Goal: Information Seeking & Learning: Check status

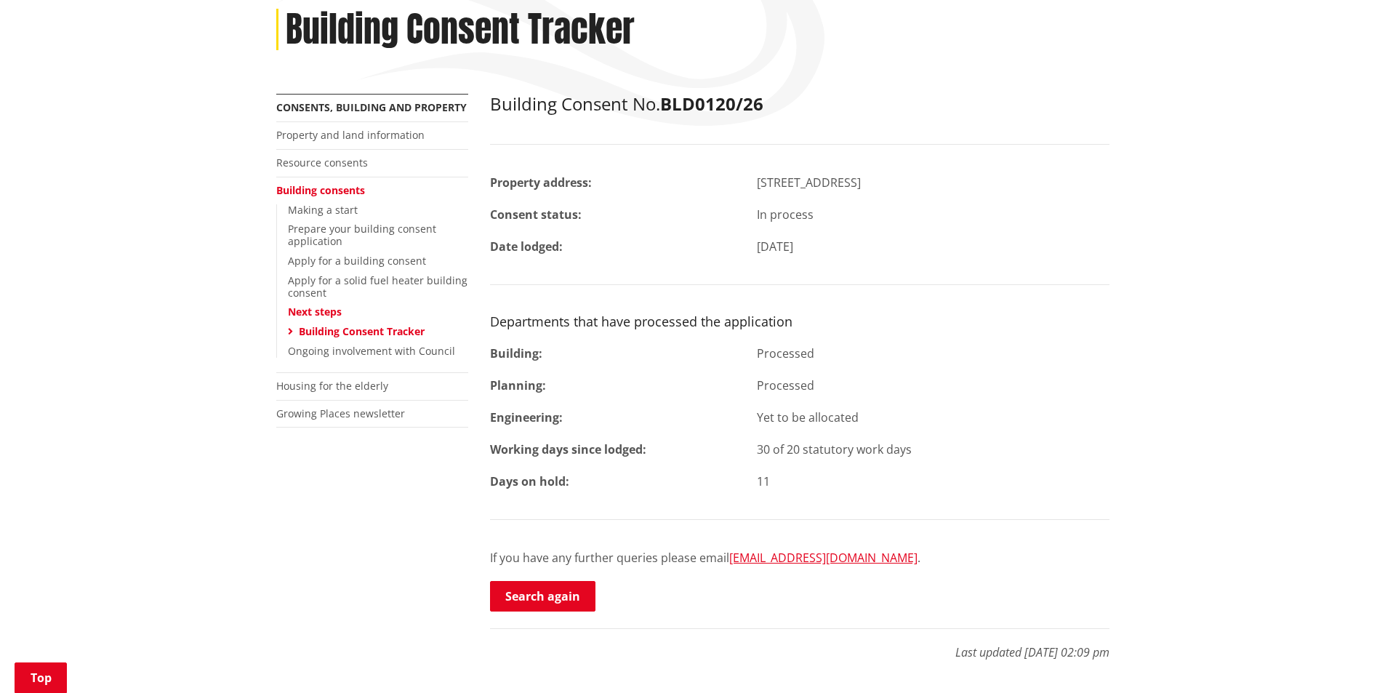
scroll to position [218, 0]
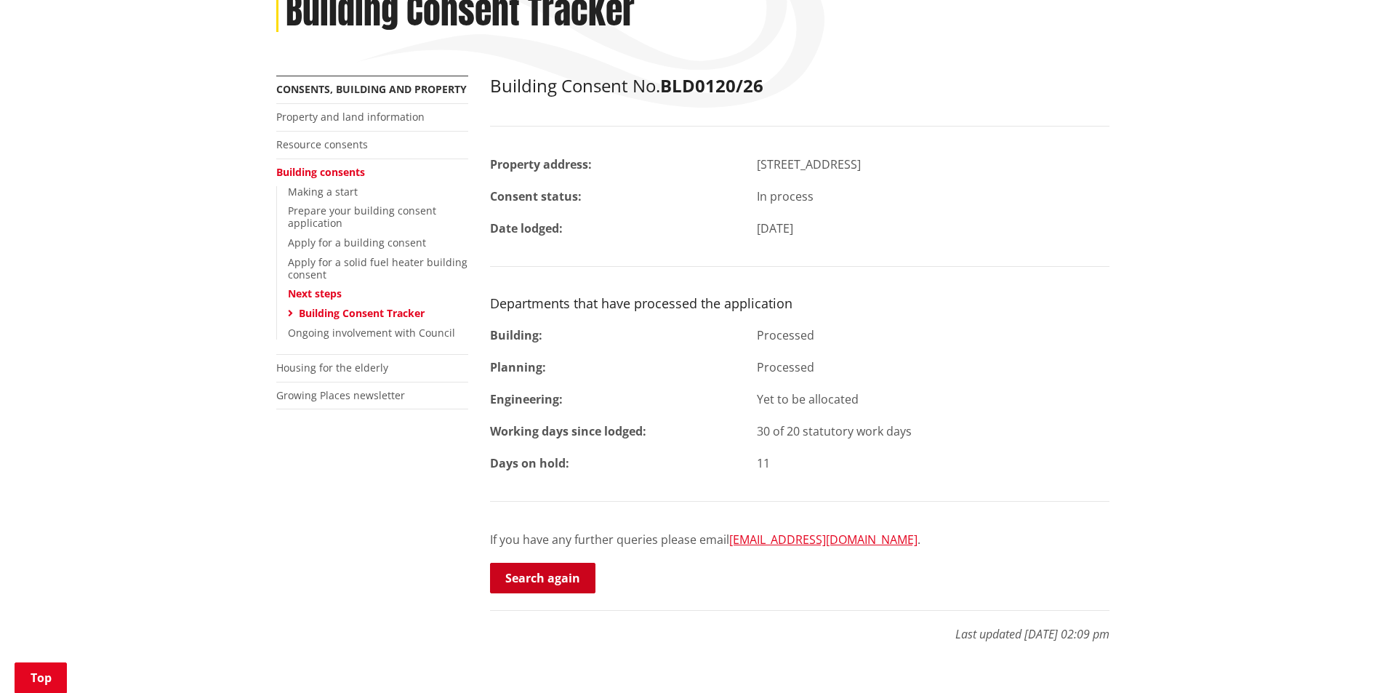
click at [548, 579] on link "Search again" at bounding box center [542, 578] width 105 height 31
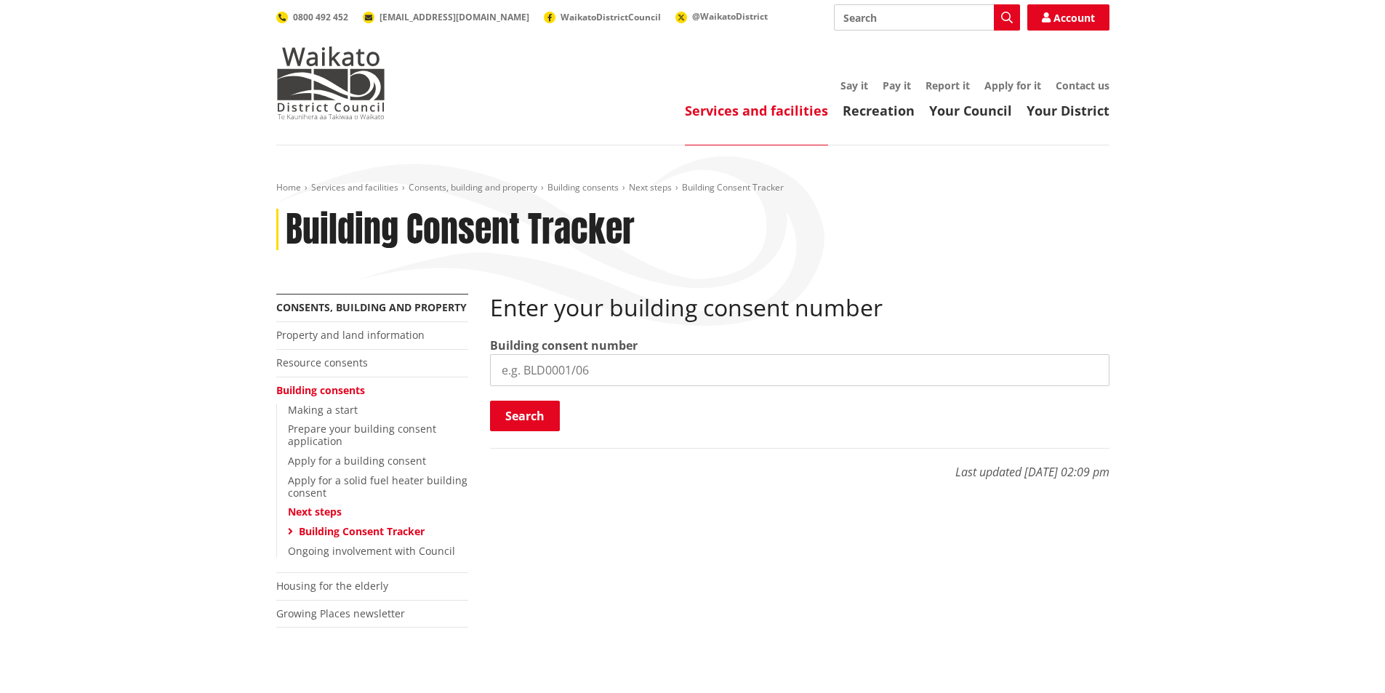
click at [565, 380] on input "search" at bounding box center [799, 370] width 619 height 32
type input "bld1212/25"
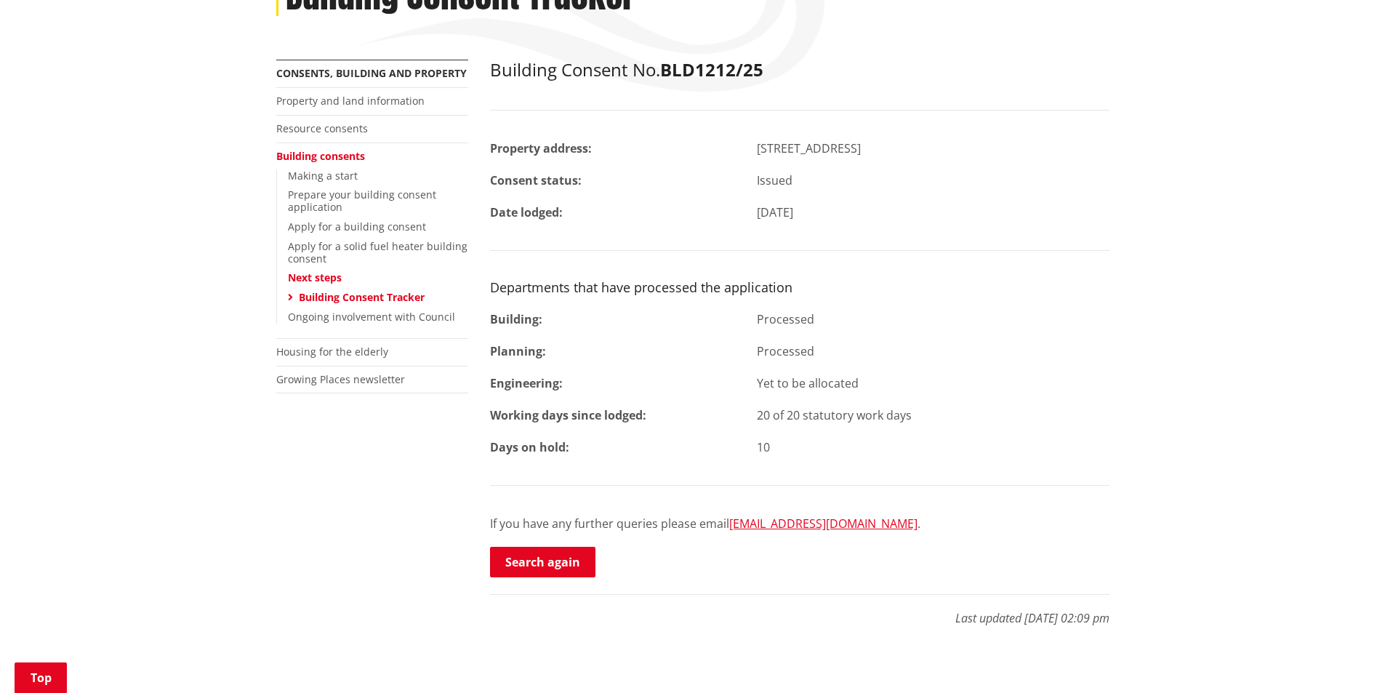
scroll to position [291, 0]
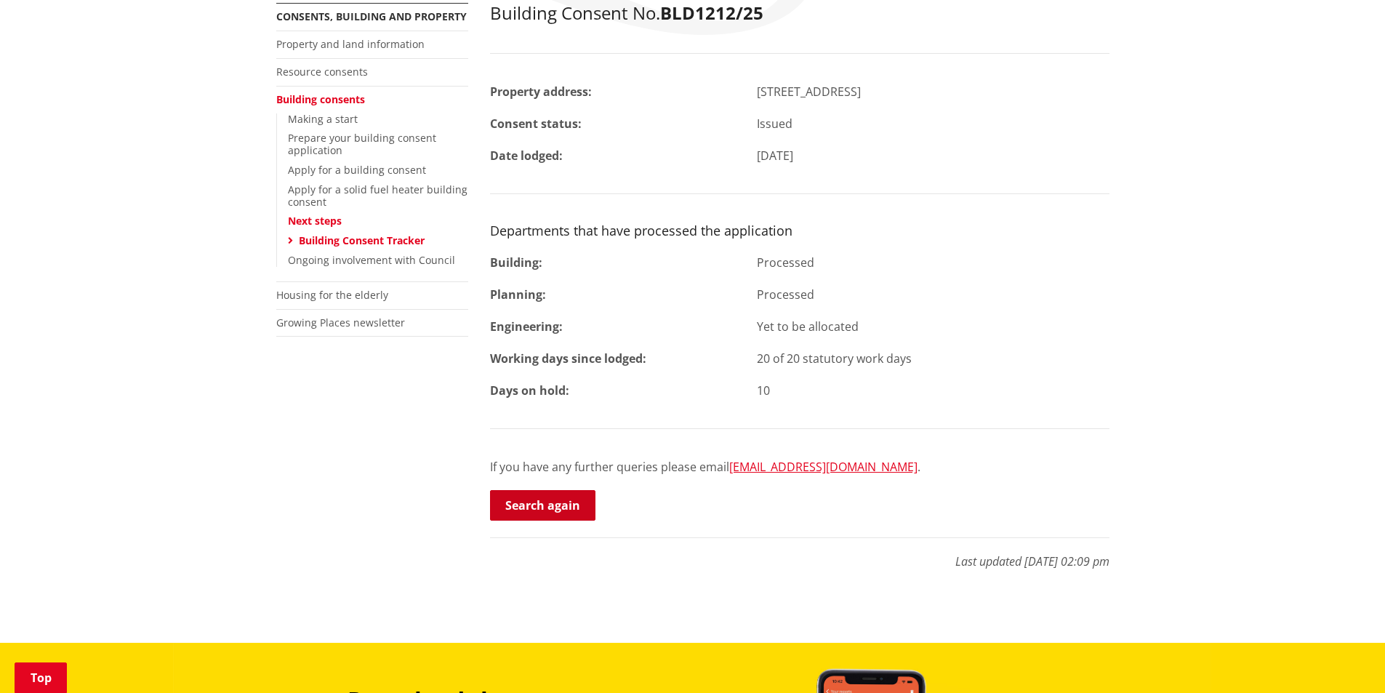
click at [547, 502] on link "Search again" at bounding box center [542, 505] width 105 height 31
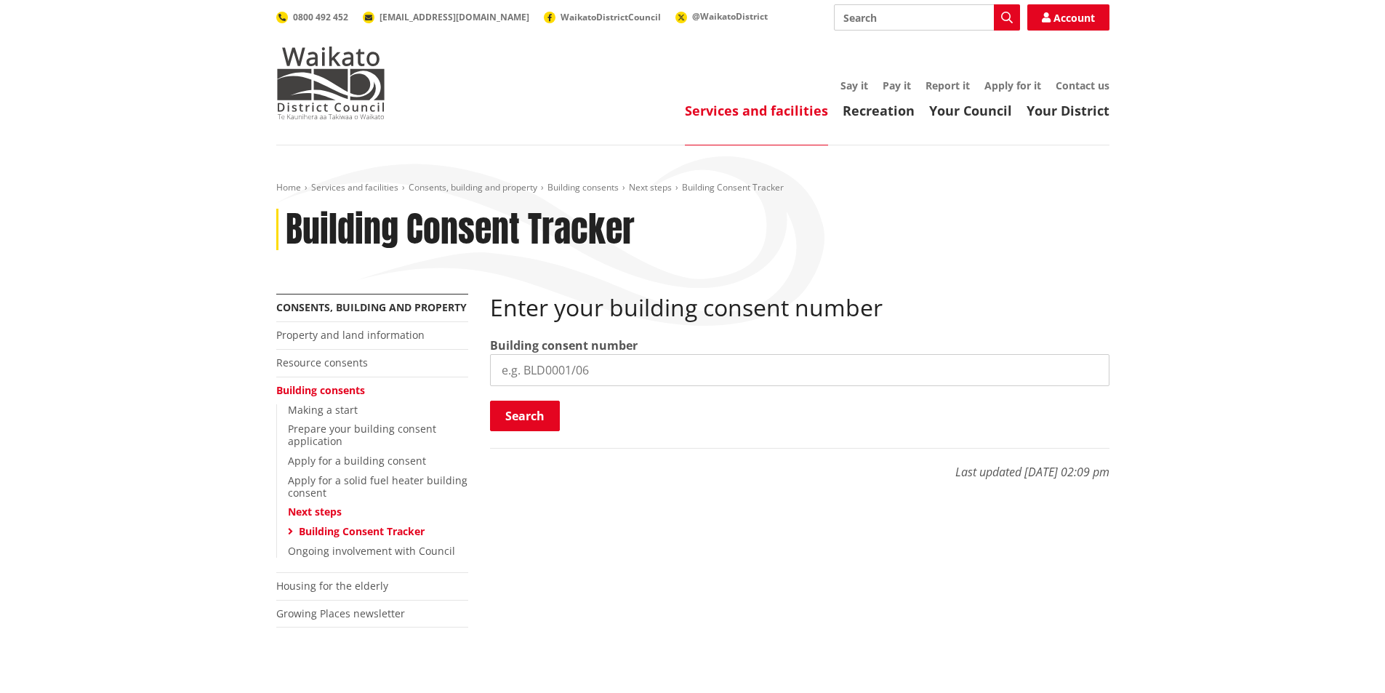
click at [552, 367] on input "search" at bounding box center [799, 370] width 619 height 32
type input "bld1212/26"
